Goal: Browse casually

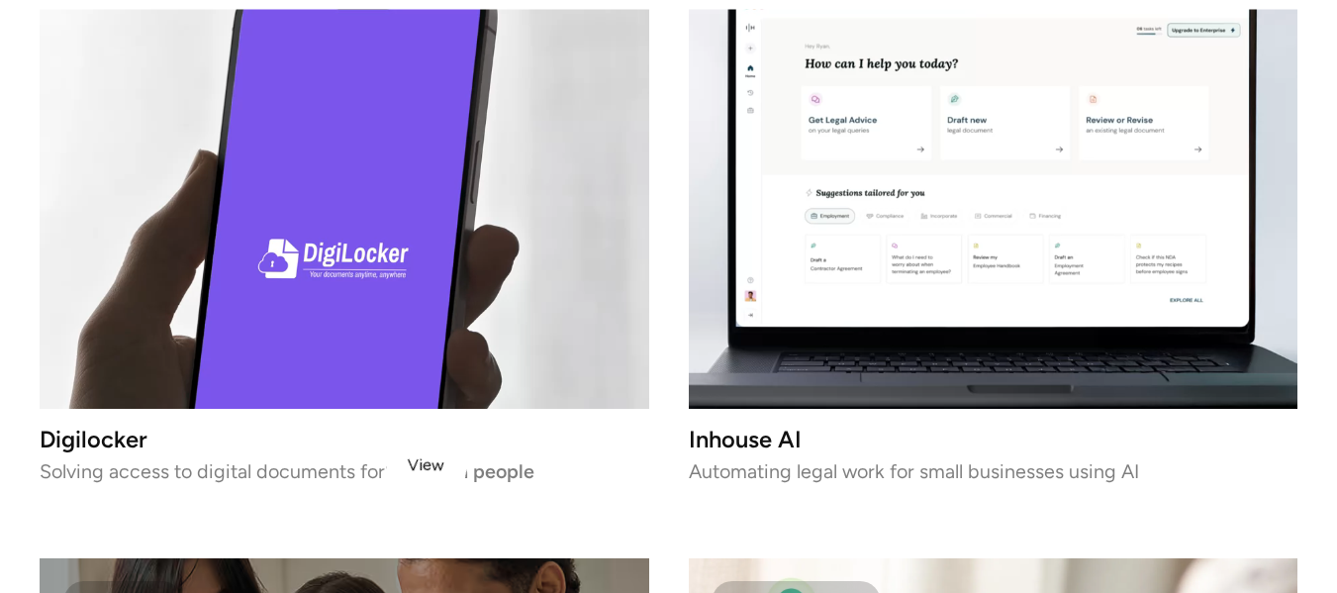
scroll to position [3268, 0]
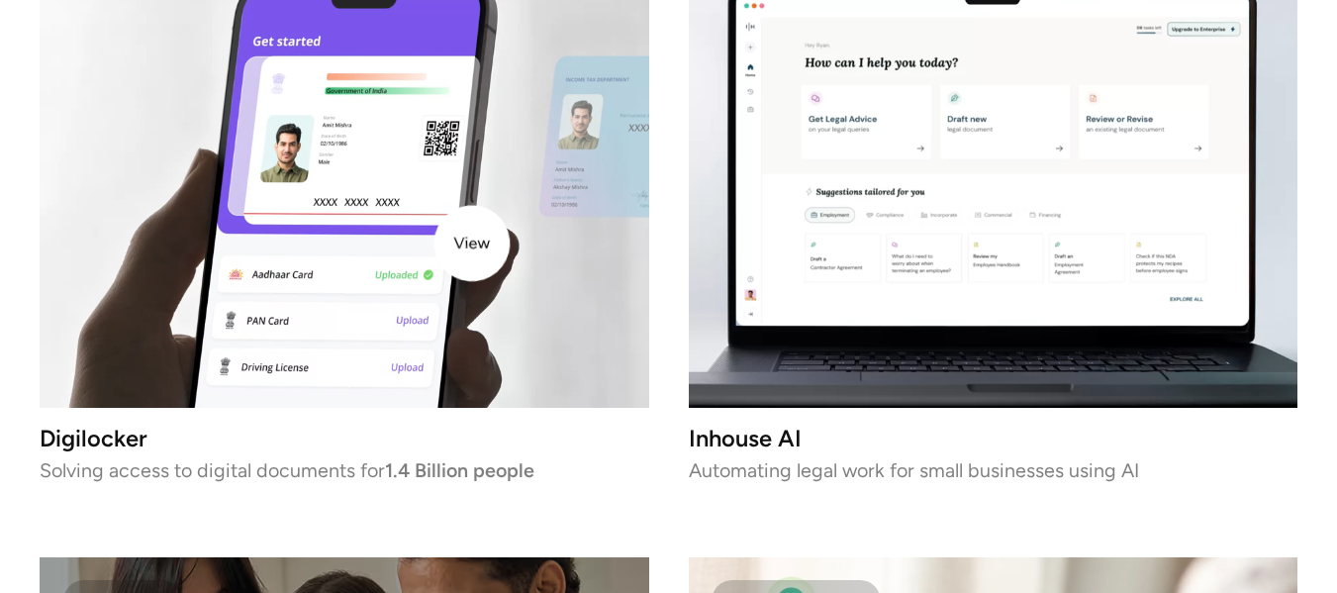
click at [472, 242] on video at bounding box center [345, 168] width 610 height 480
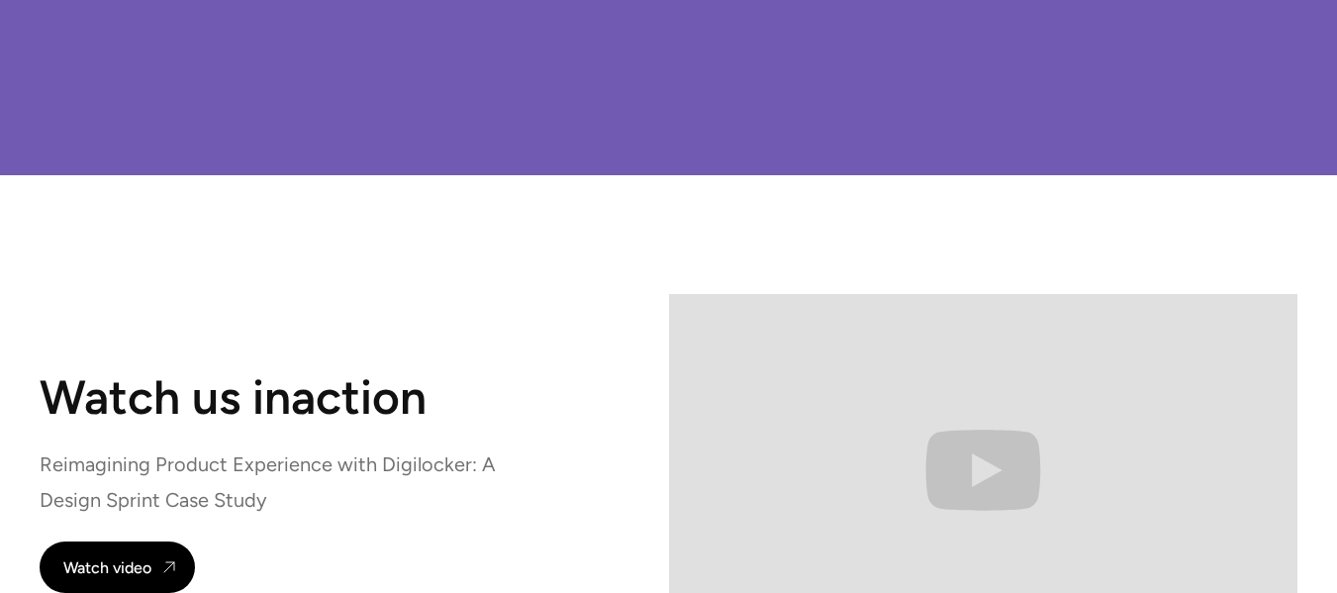
scroll to position [11862, 0]
